Goal: Task Accomplishment & Management: Use online tool/utility

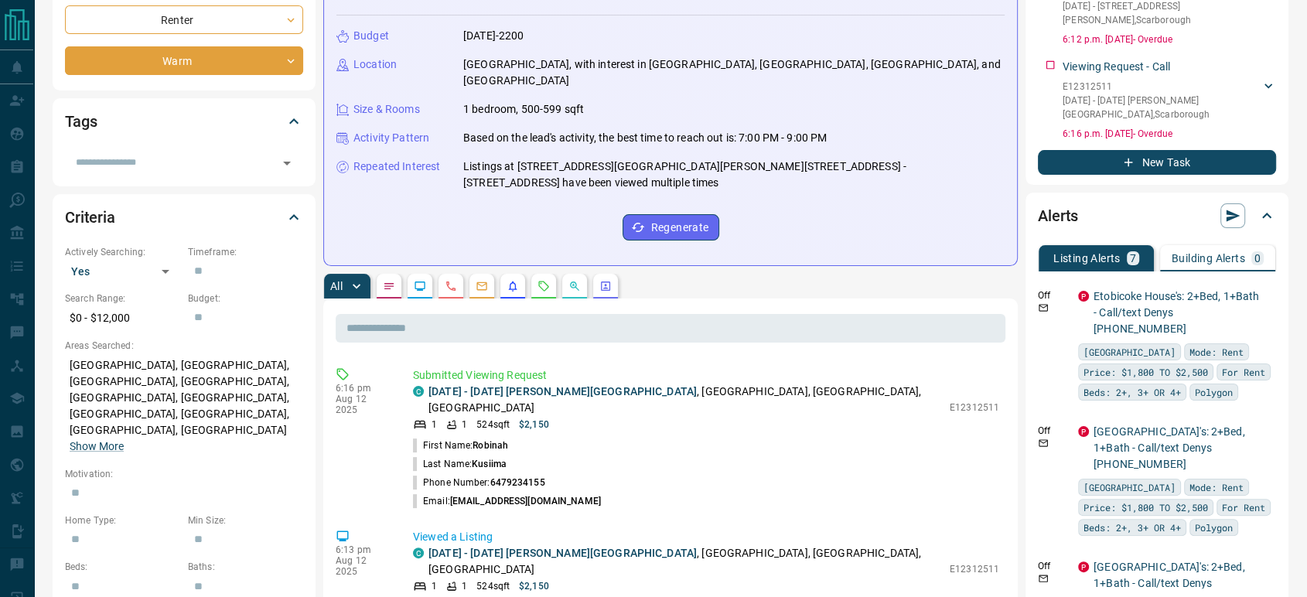
scroll to position [258, 0]
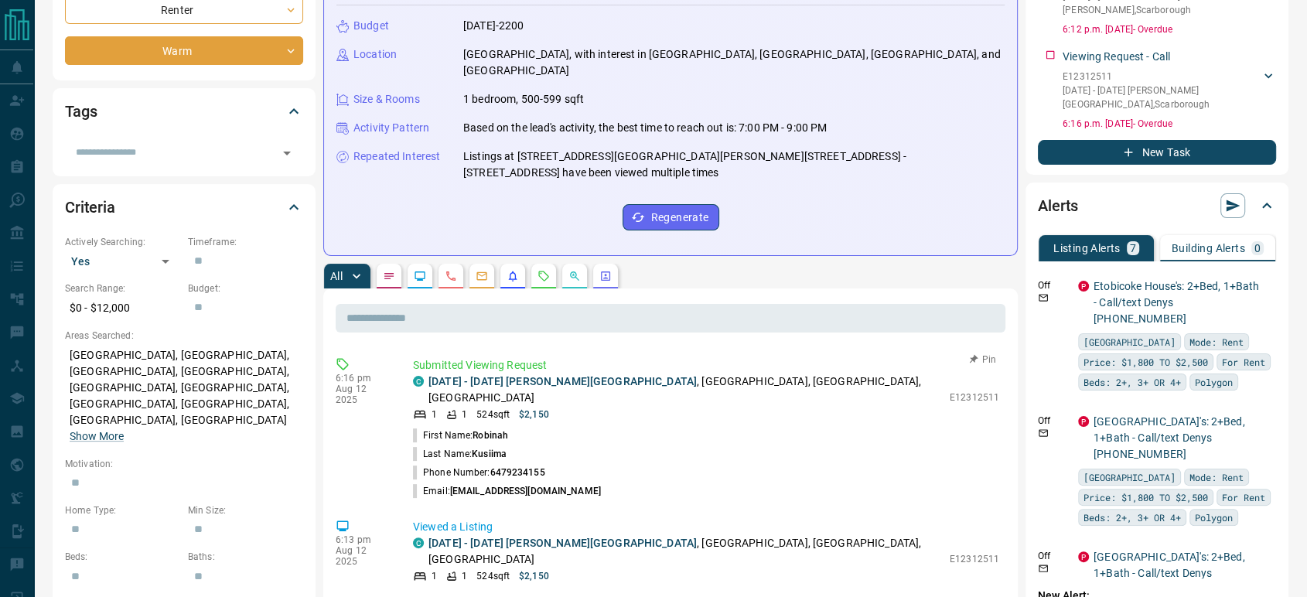
click at [950, 391] on p "E12312511" at bounding box center [975, 398] width 50 height 14
copy p "E12312511"
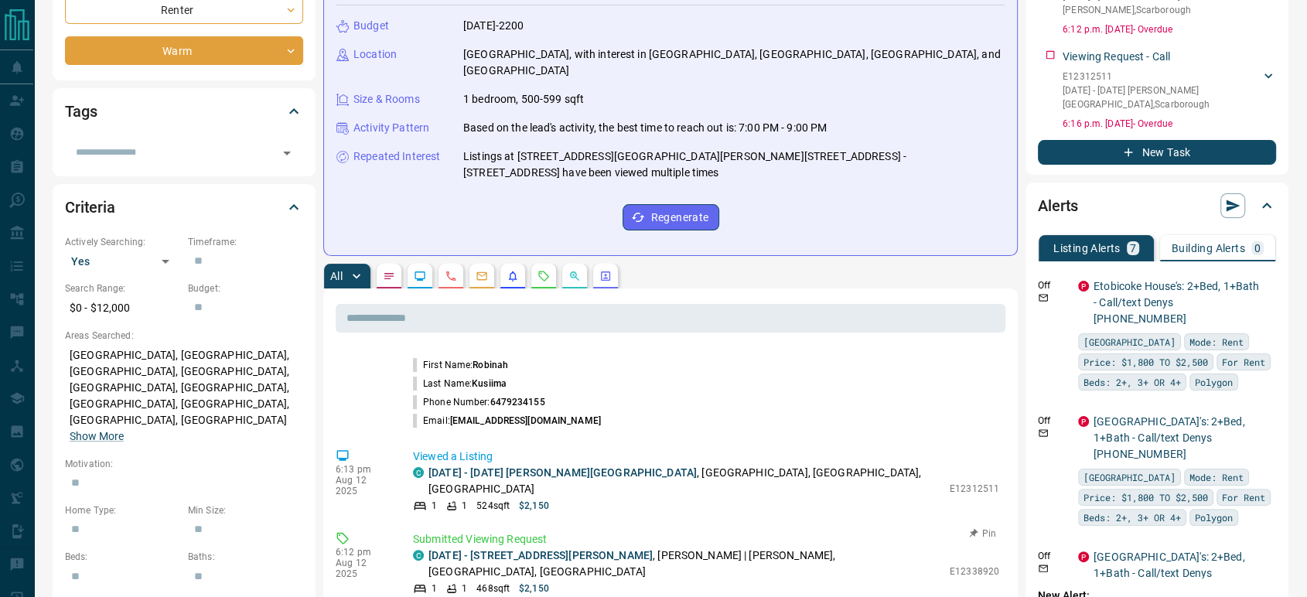
scroll to position [172, 0]
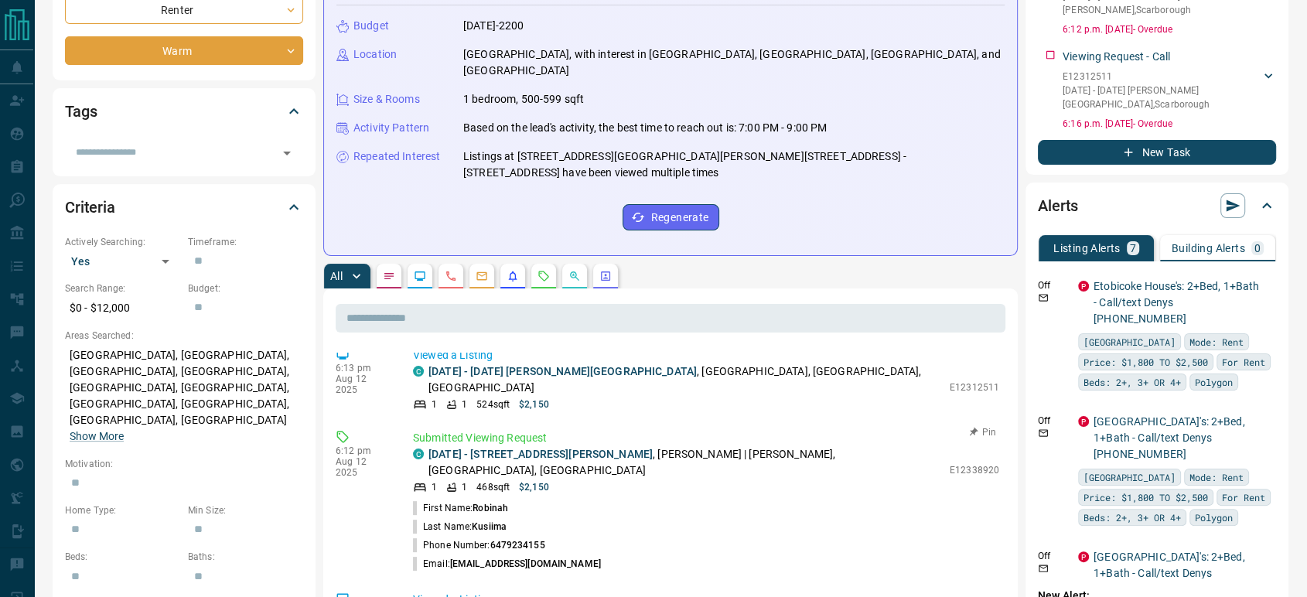
click at [950, 463] on p "E12338920" at bounding box center [975, 470] width 50 height 14
copy p "E12338920"
